Goal: Navigation & Orientation: Find specific page/section

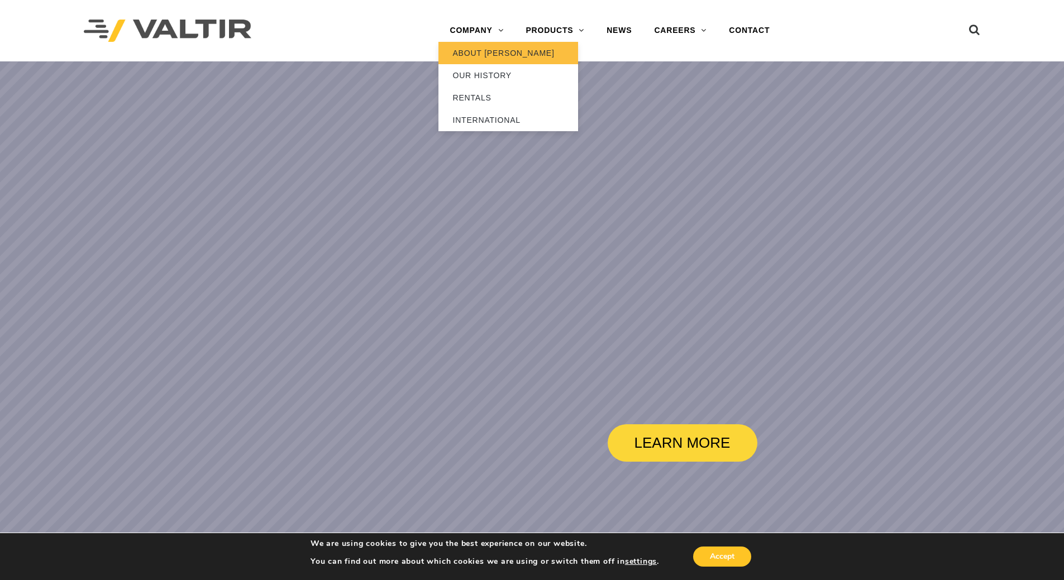
click at [491, 56] on link "ABOUT [PERSON_NAME]" at bounding box center [508, 53] width 140 height 22
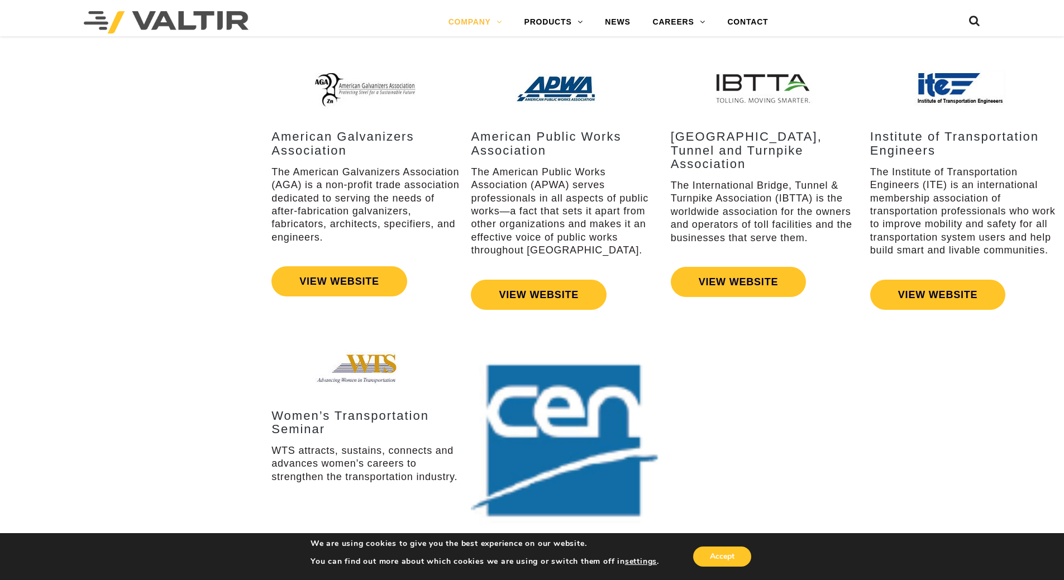
scroll to position [2011, 0]
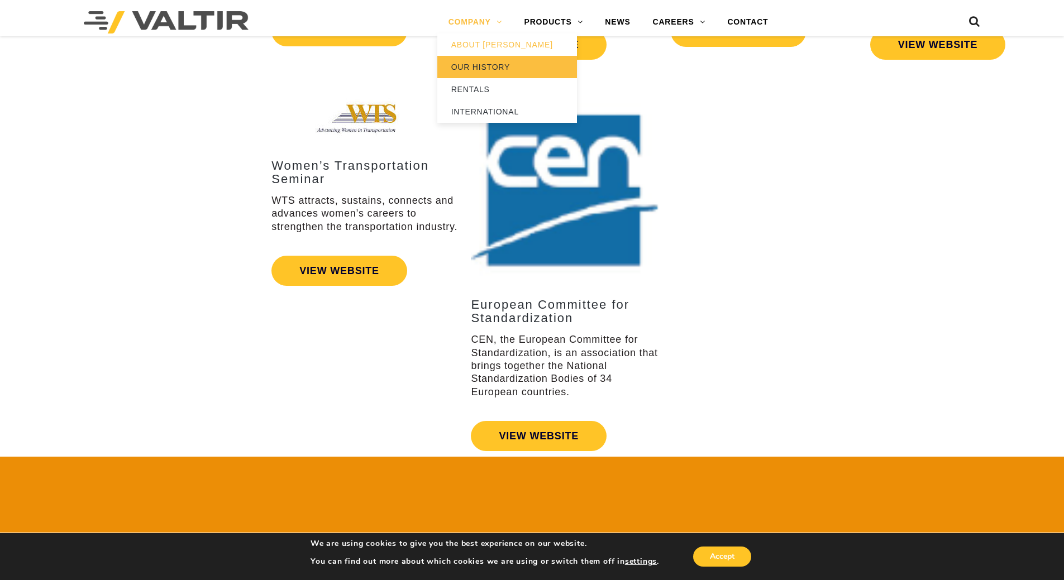
click at [485, 68] on link "OUR HISTORY" at bounding box center [507, 67] width 140 height 22
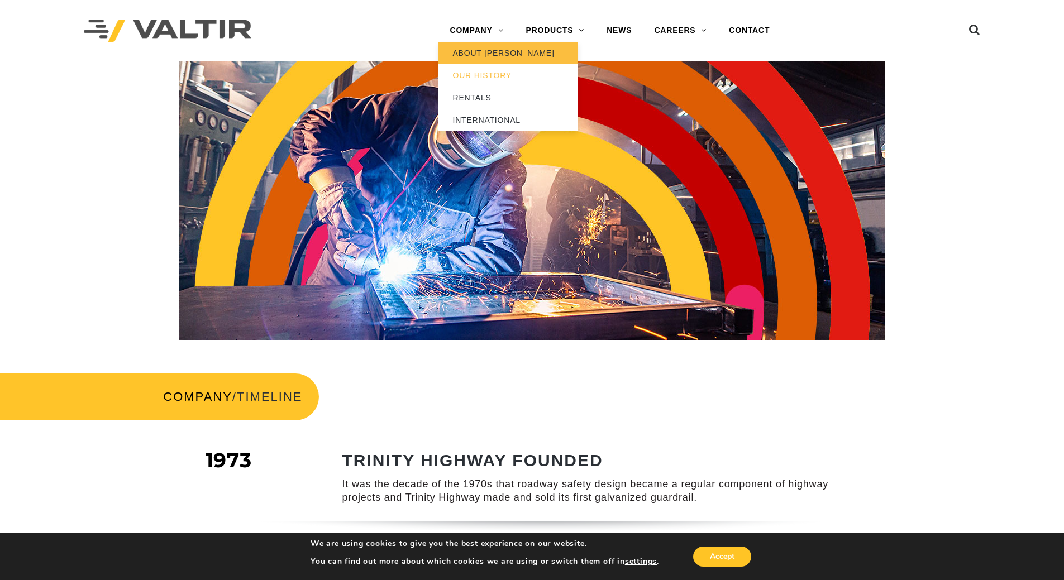
click at [485, 53] on link "ABOUT [PERSON_NAME]" at bounding box center [508, 53] width 140 height 22
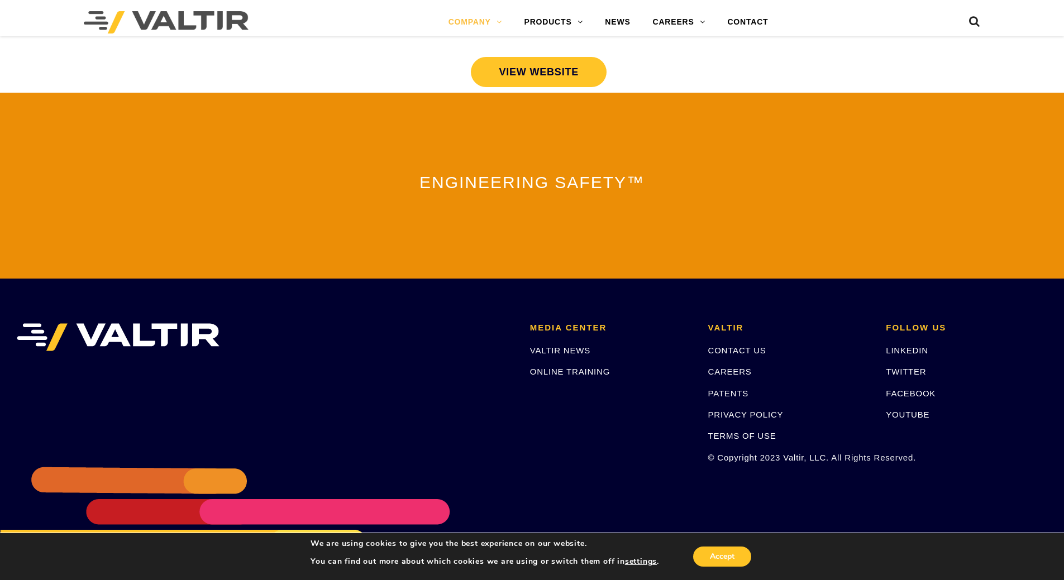
scroll to position [2402, 0]
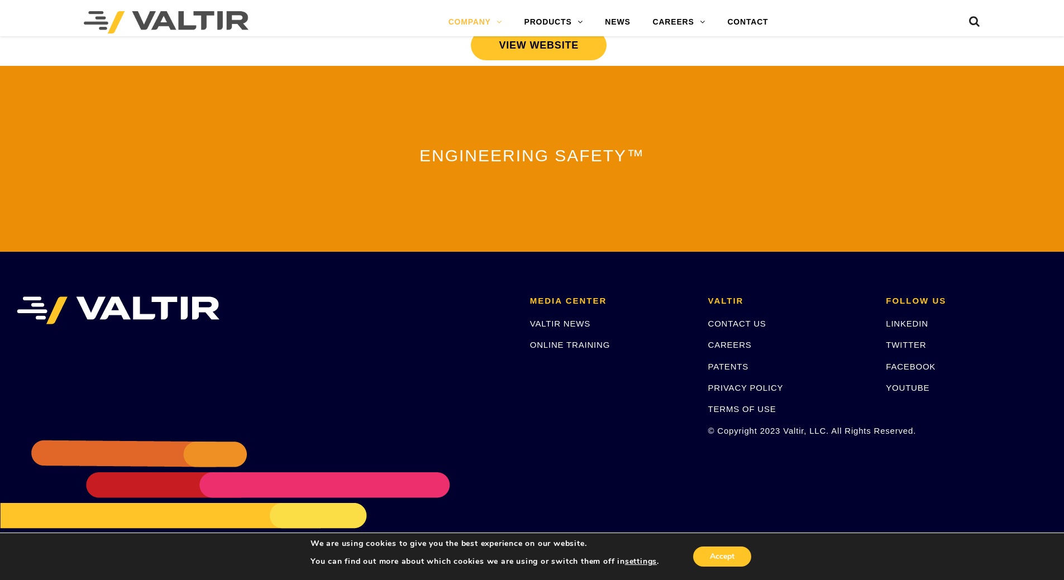
click at [547, 146] on span "ENGINEERING SAFETY™" at bounding box center [531, 155] width 225 height 18
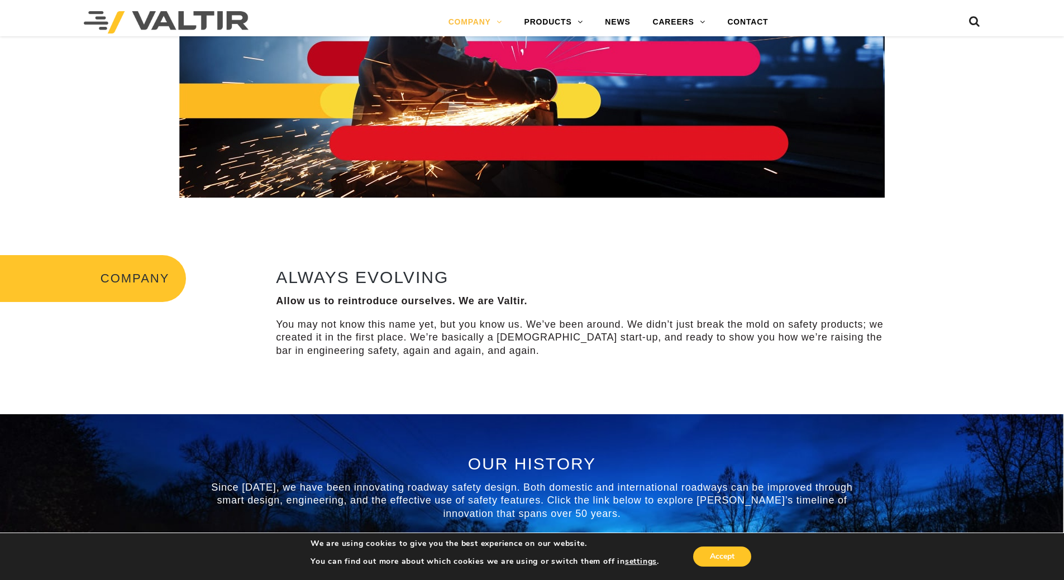
scroll to position [0, 0]
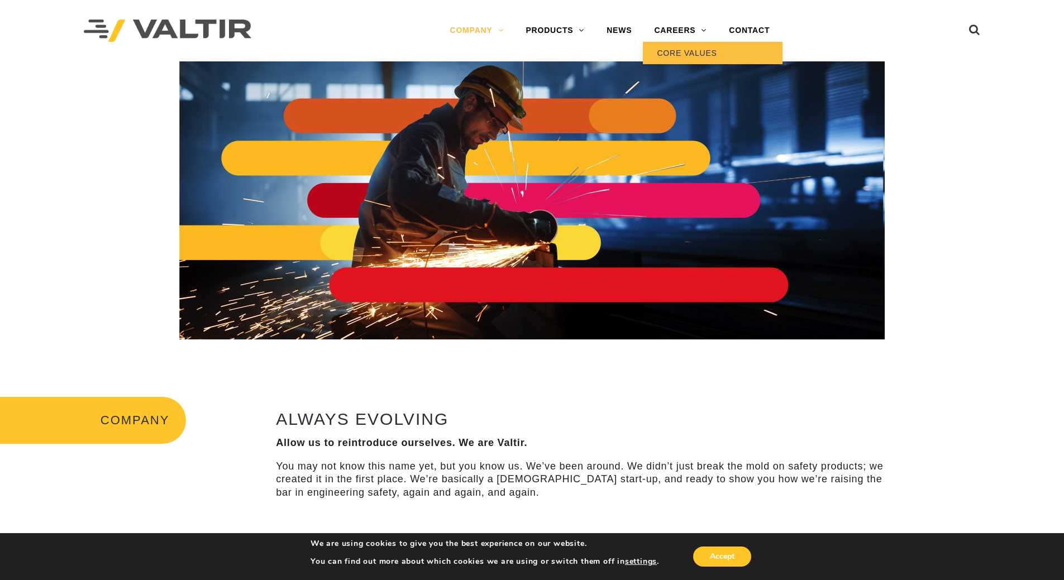
click at [693, 59] on link "CORE VALUES" at bounding box center [713, 53] width 140 height 22
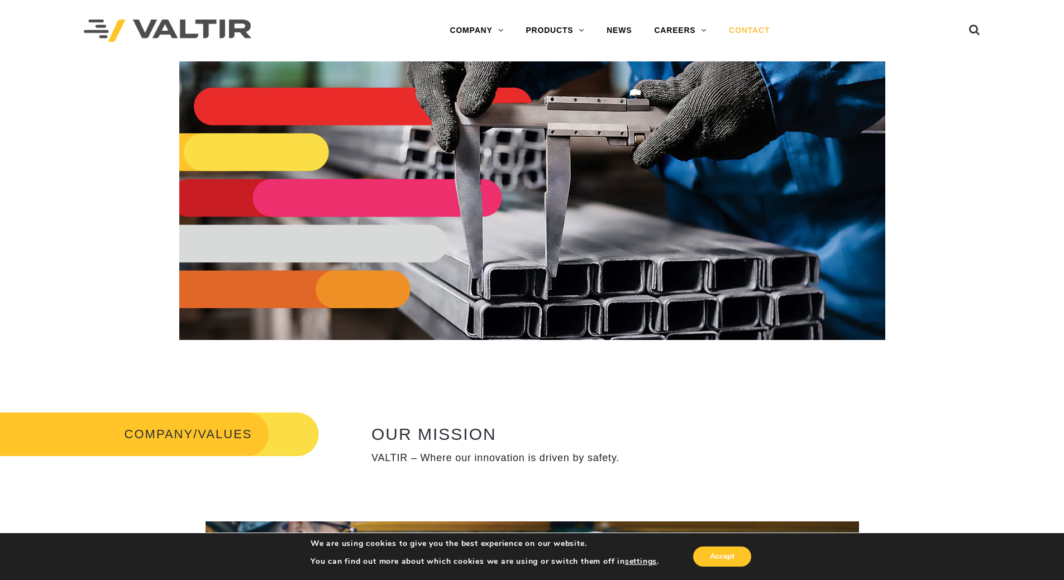
click at [758, 27] on link "CONTACT" at bounding box center [749, 31] width 63 height 22
